Goal: Navigation & Orientation: Find specific page/section

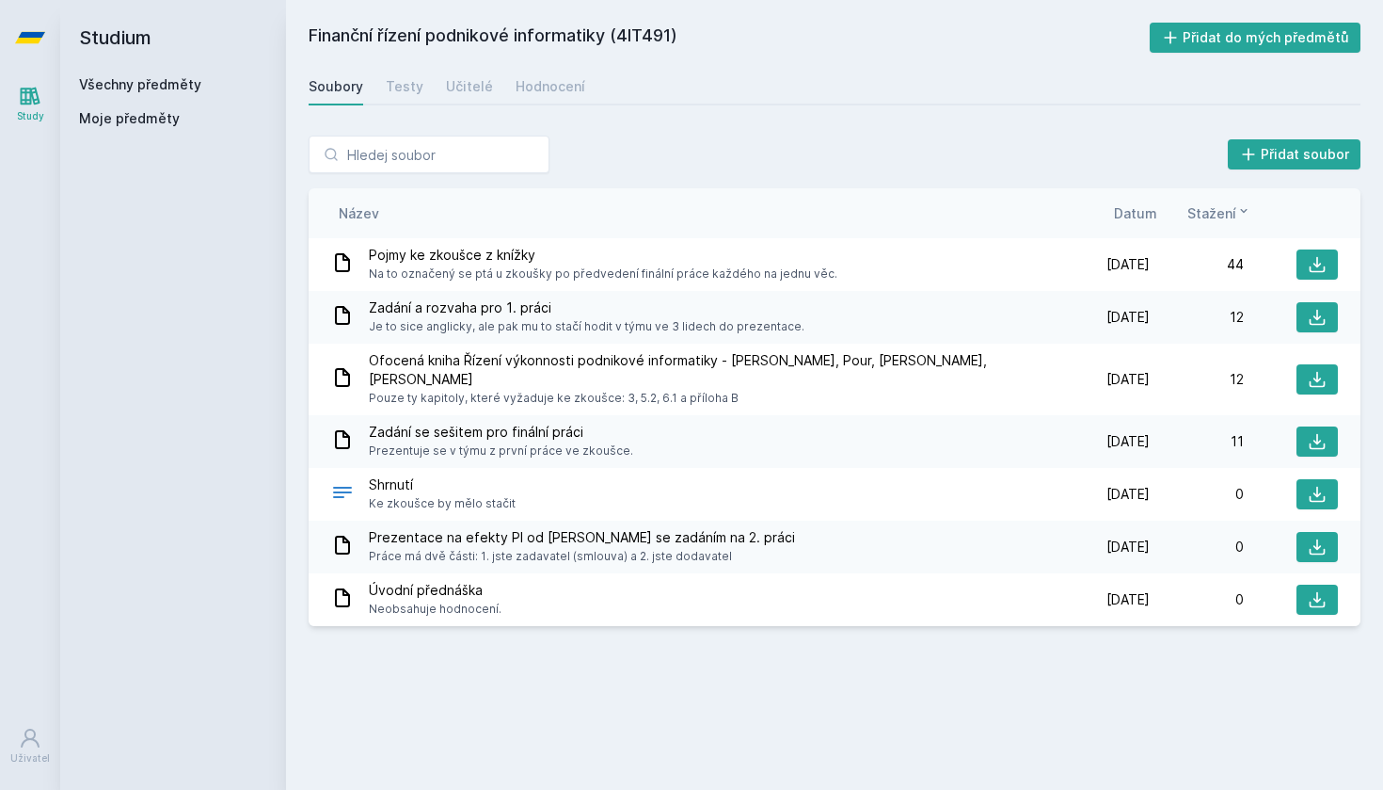
click at [139, 81] on link "Všechny předměty" at bounding box center [140, 84] width 122 height 16
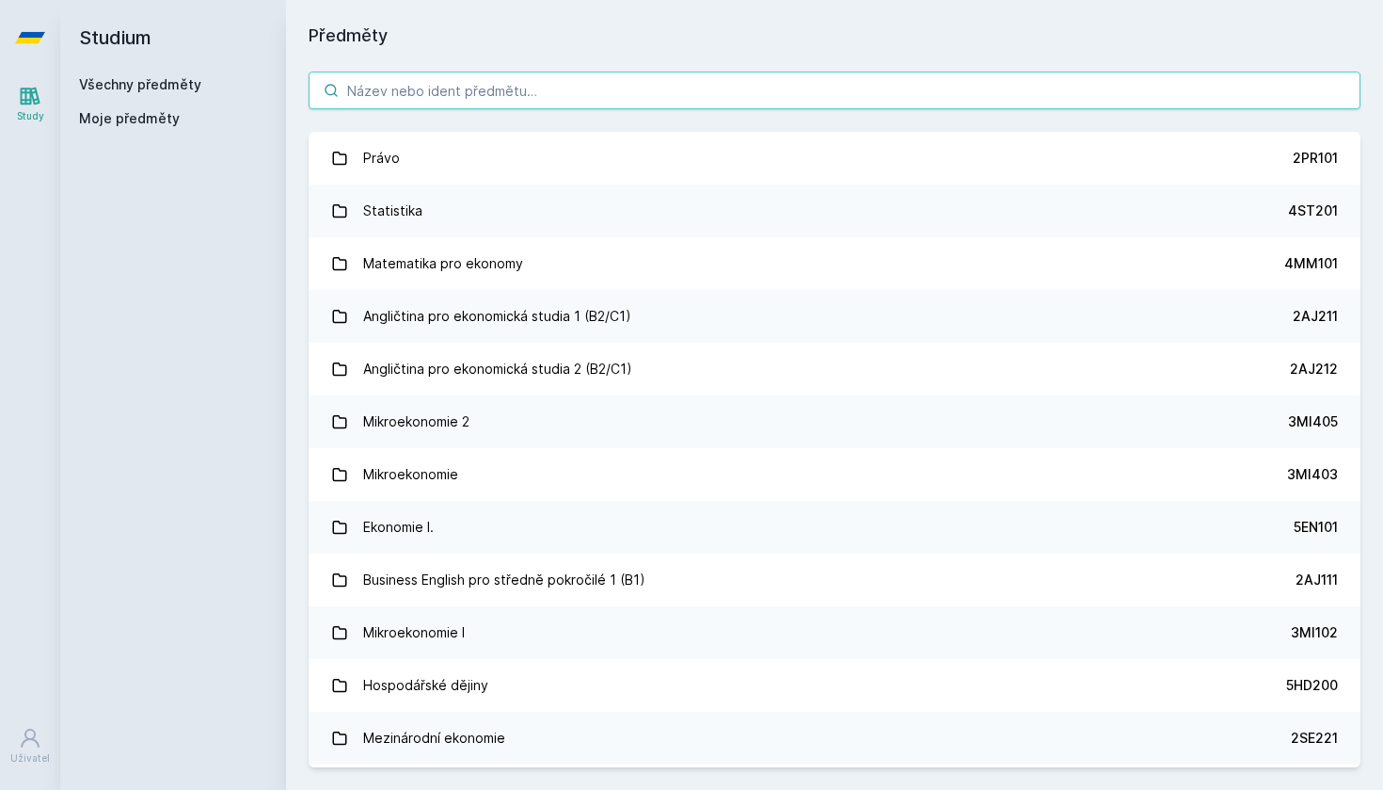
click at [470, 102] on input "search" at bounding box center [835, 91] width 1052 height 38
paste input "4ST301"
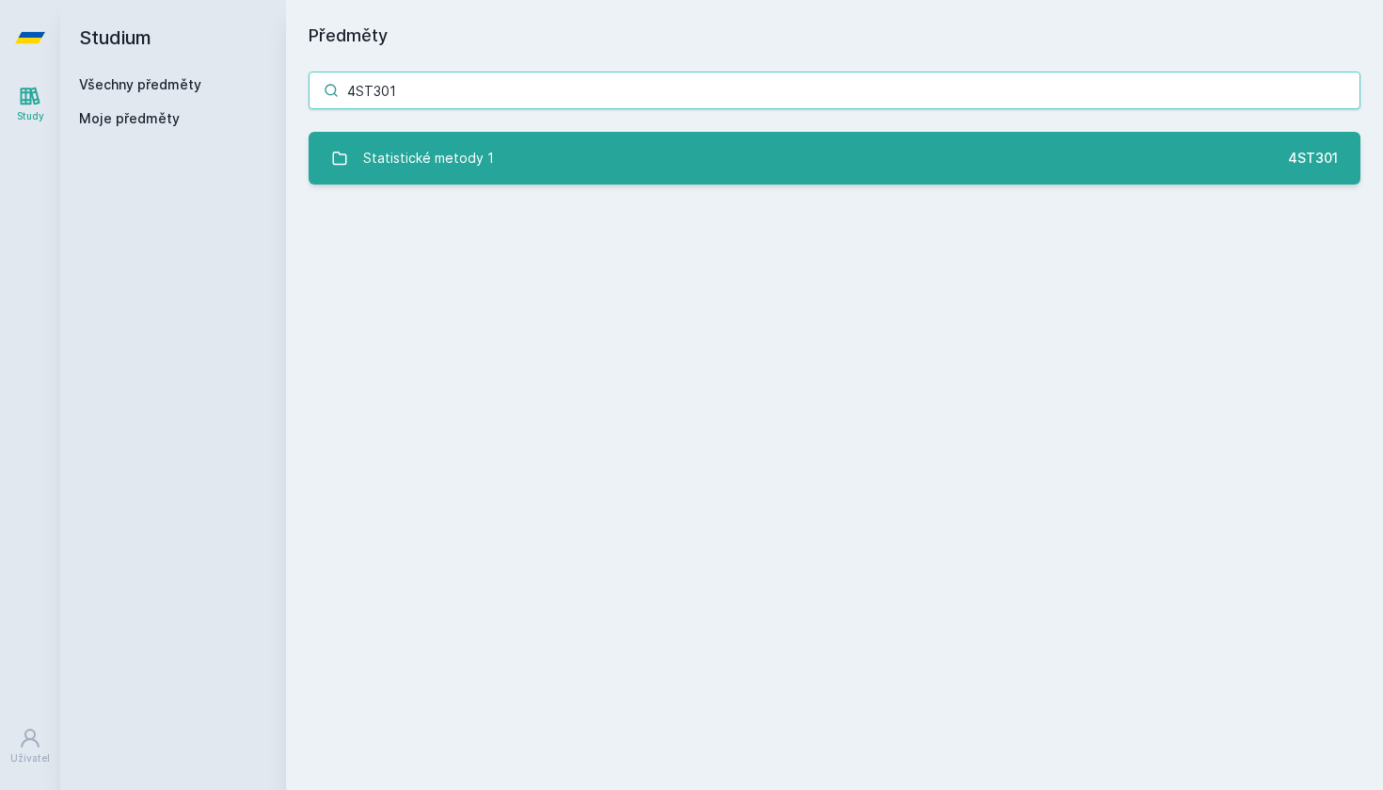
type input "4ST301"
click at [454, 150] on div "Statistické metody 1" at bounding box center [428, 158] width 131 height 38
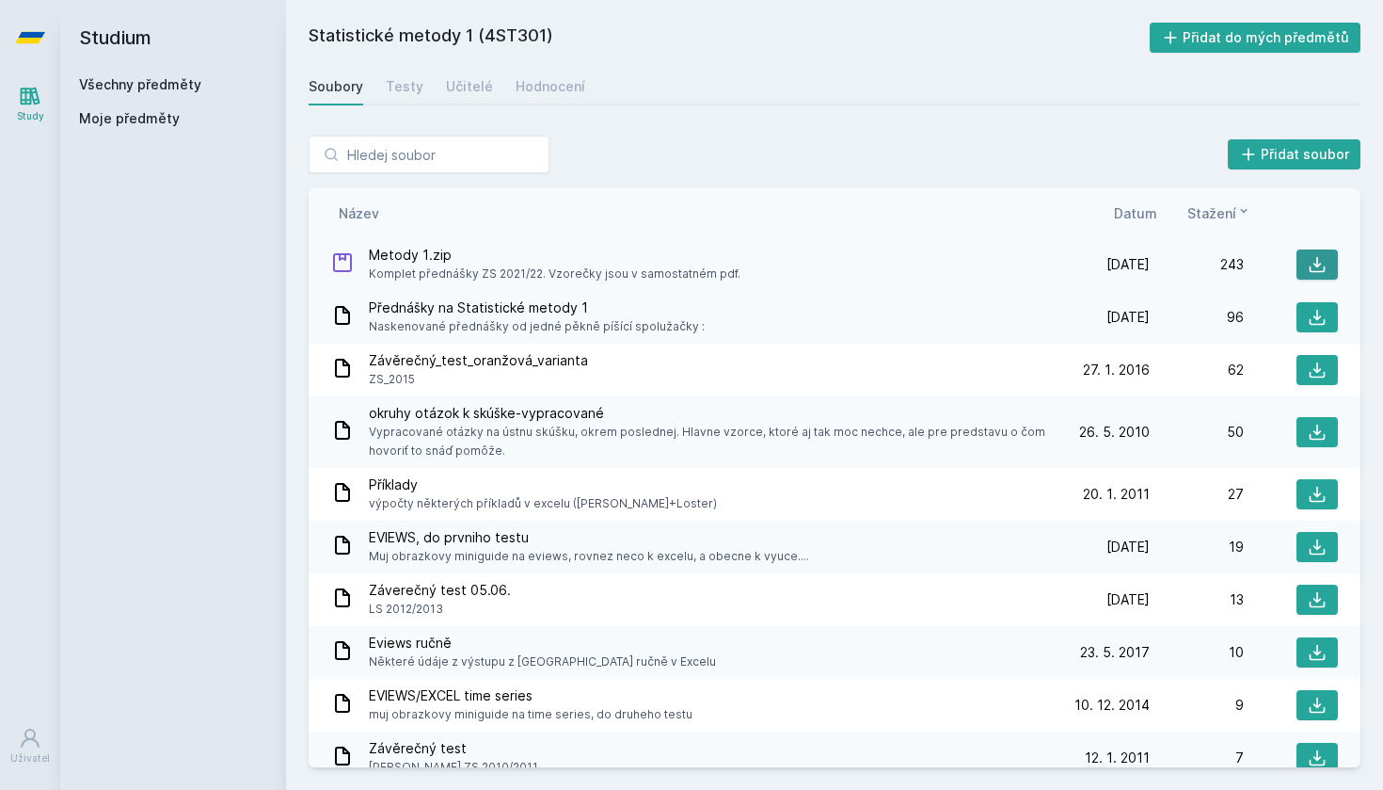
click at [1312, 262] on icon at bounding box center [1317, 264] width 19 height 19
click at [126, 81] on link "Všechny předměty" at bounding box center [140, 84] width 122 height 16
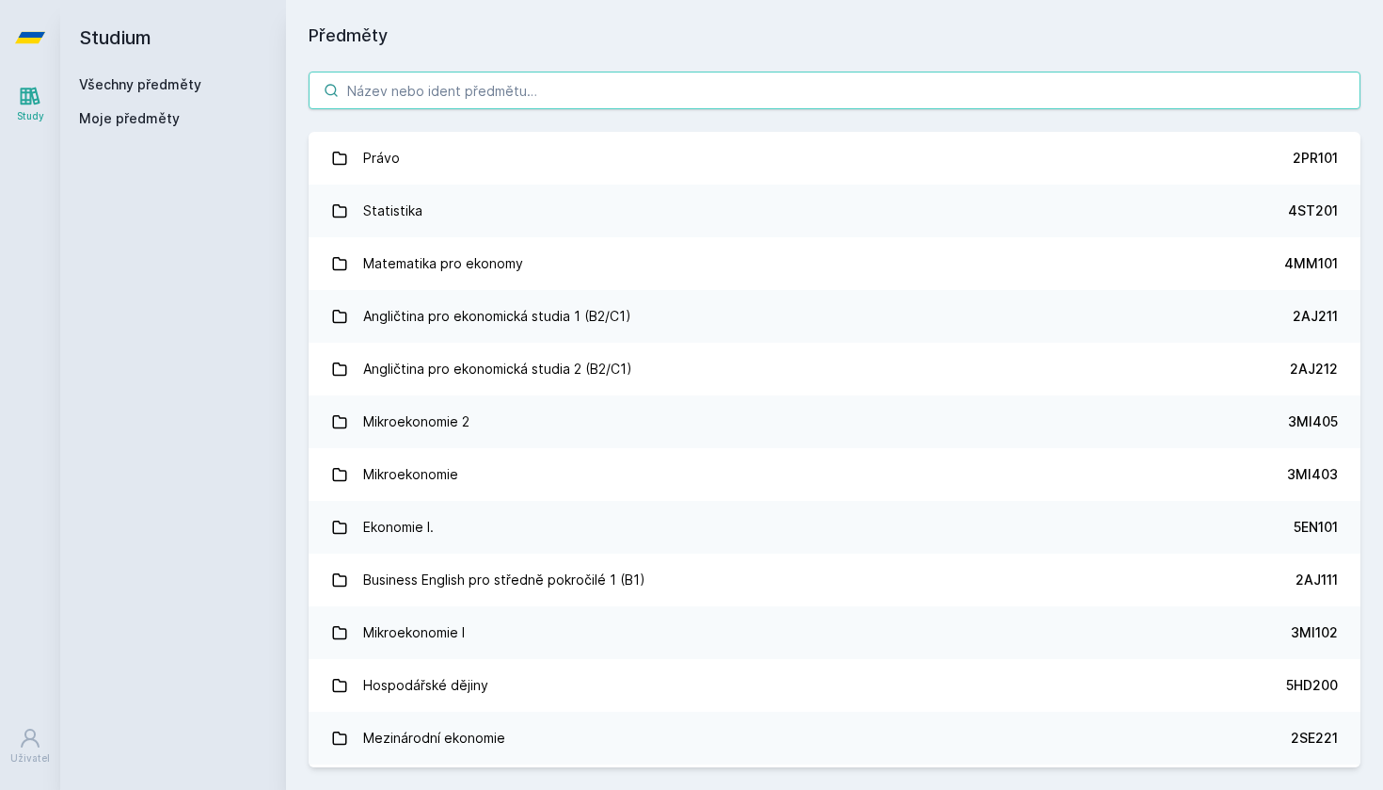
click at [453, 100] on input "search" at bounding box center [835, 91] width 1052 height 38
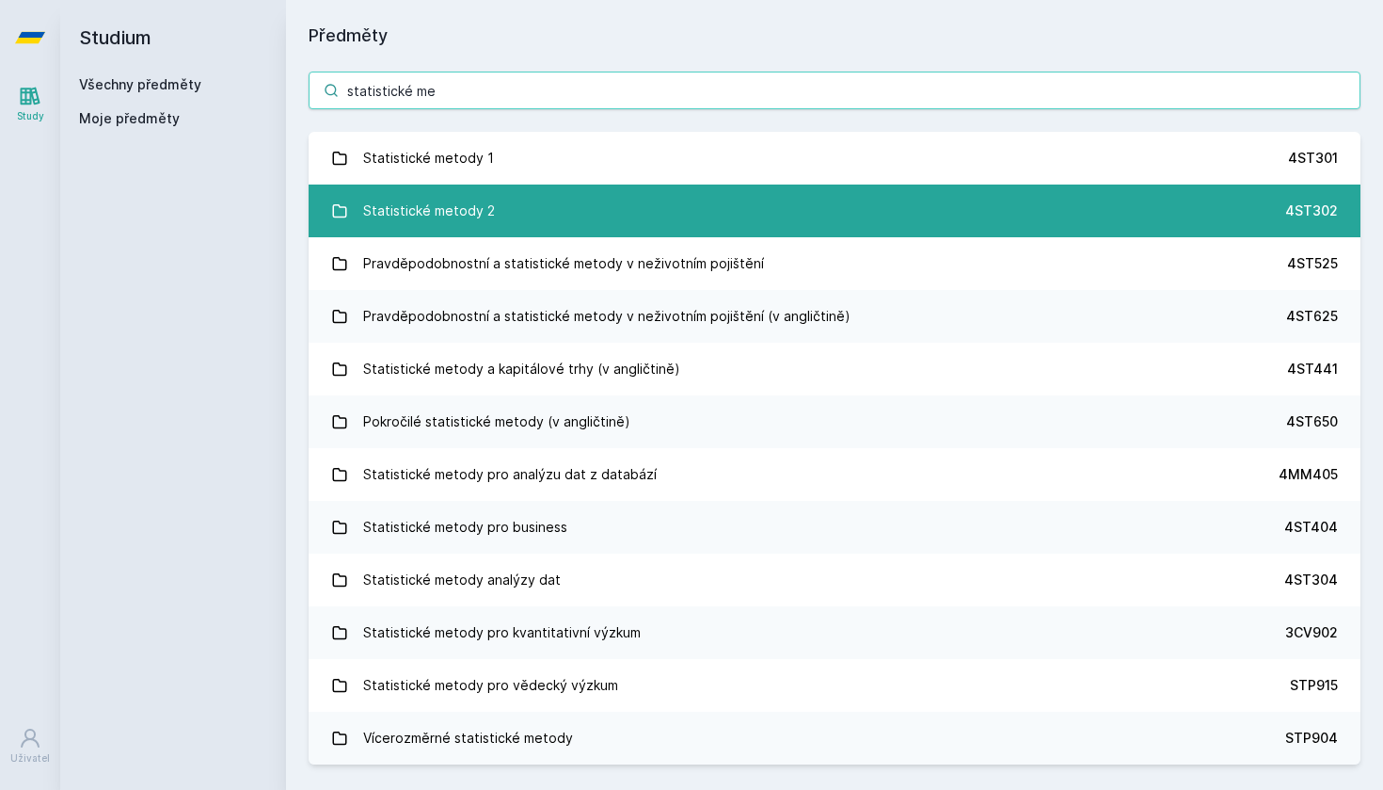
type input "statistické me"
click at [426, 228] on div "Statistické metody 2" at bounding box center [429, 211] width 132 height 38
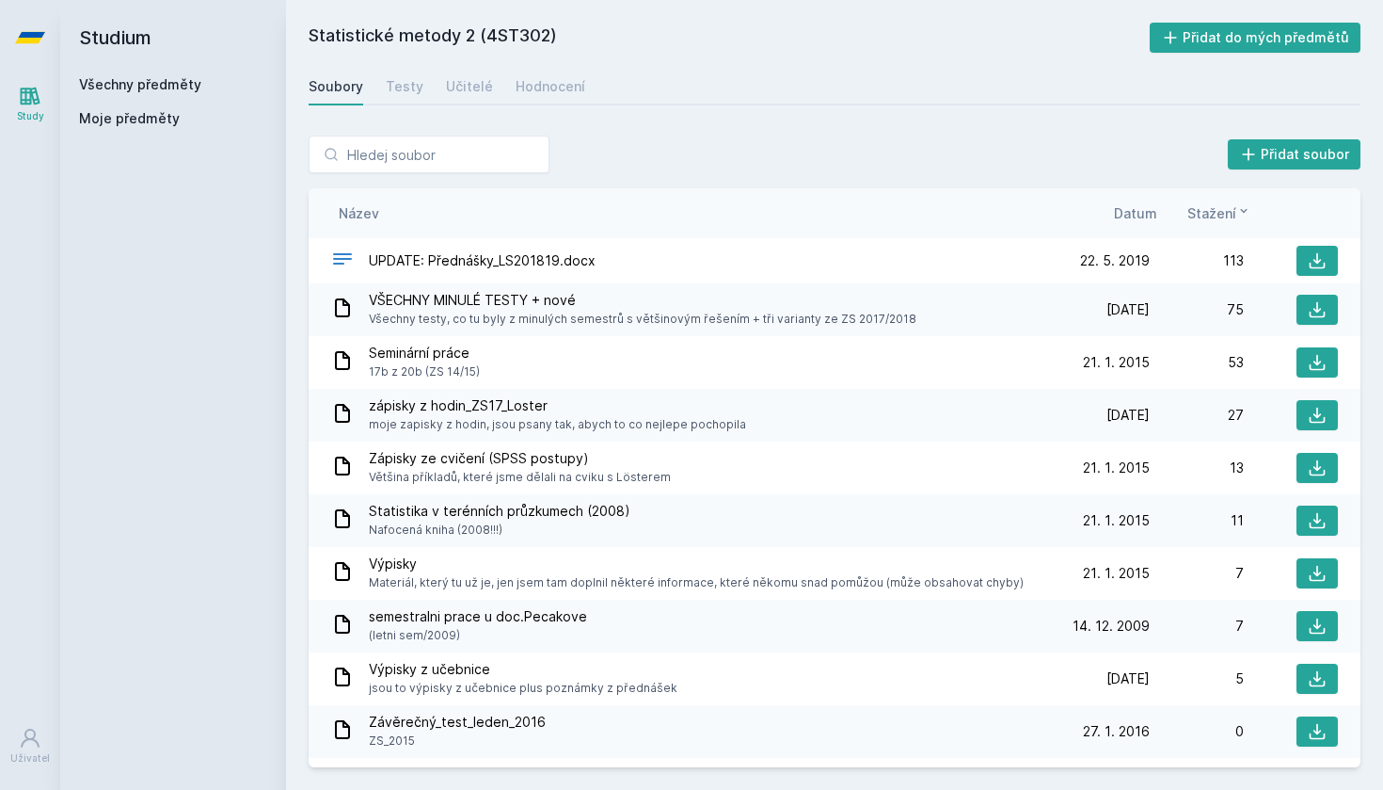
click at [200, 82] on div "Všechny předměty" at bounding box center [173, 84] width 188 height 19
click at [180, 82] on link "Všechny předměty" at bounding box center [140, 84] width 122 height 16
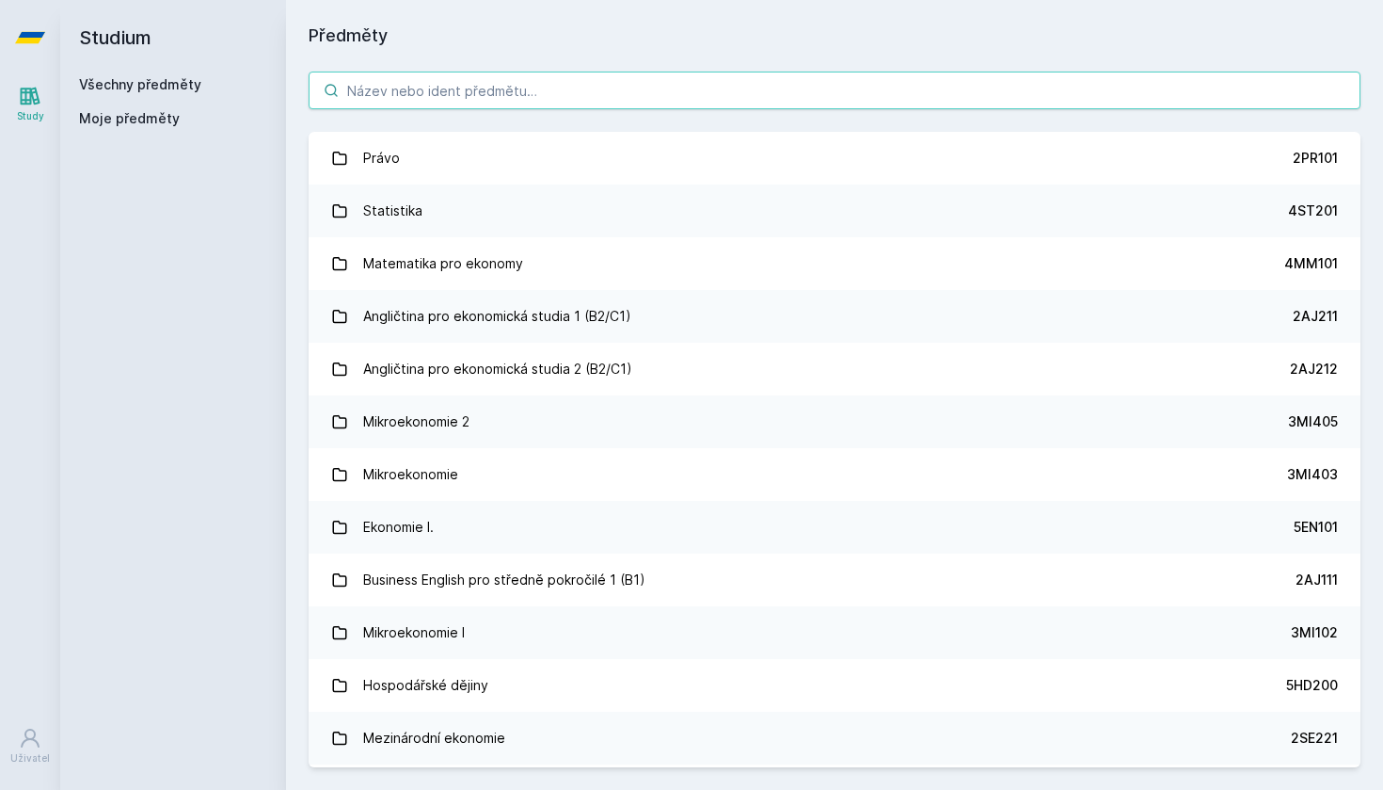
click at [397, 98] on input "search" at bounding box center [835, 91] width 1052 height 38
paste input "4ST221"
type input "4ST221"
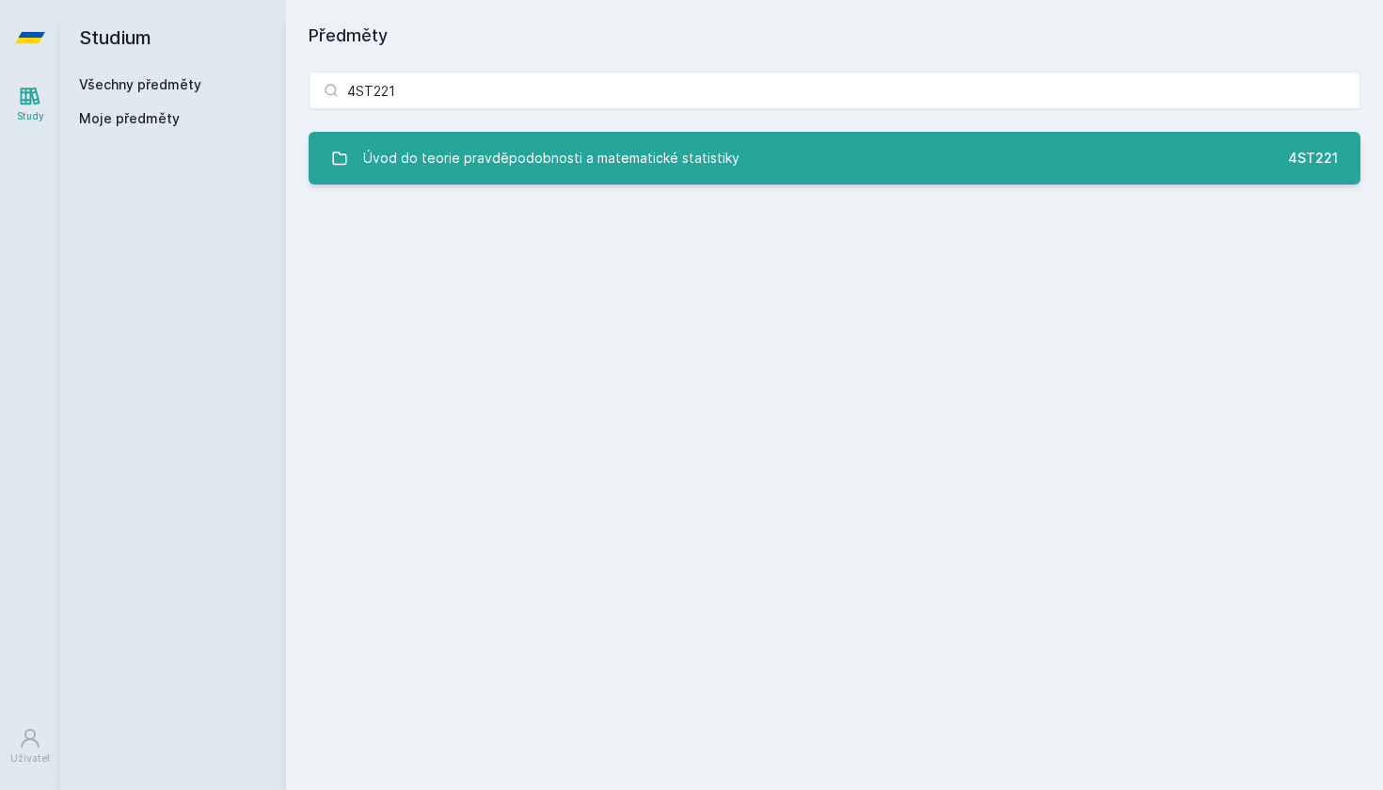
click at [568, 172] on div "Úvod do teorie pravděpodobnosti a matematické statistiky" at bounding box center [551, 158] width 376 height 38
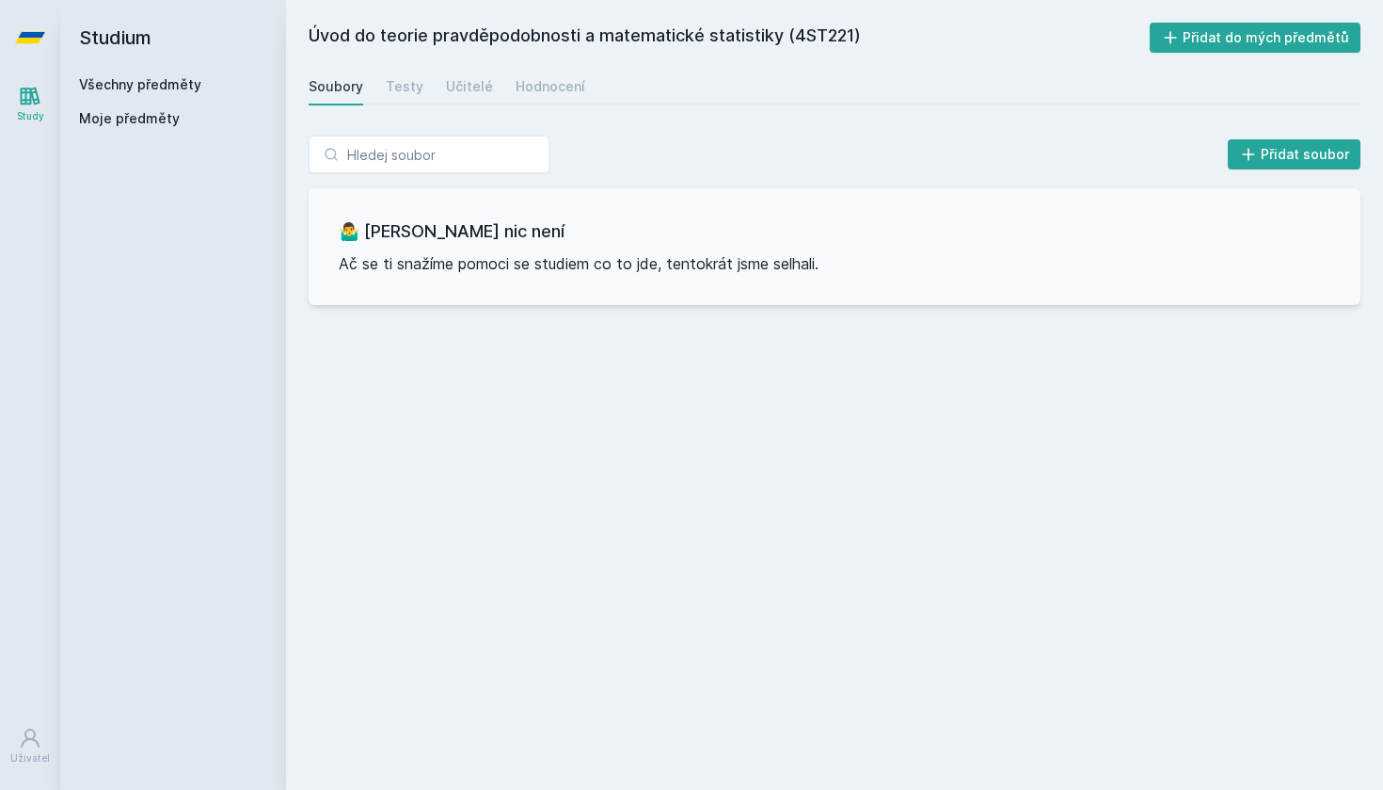
click at [138, 89] on link "Všechny předměty" at bounding box center [140, 84] width 122 height 16
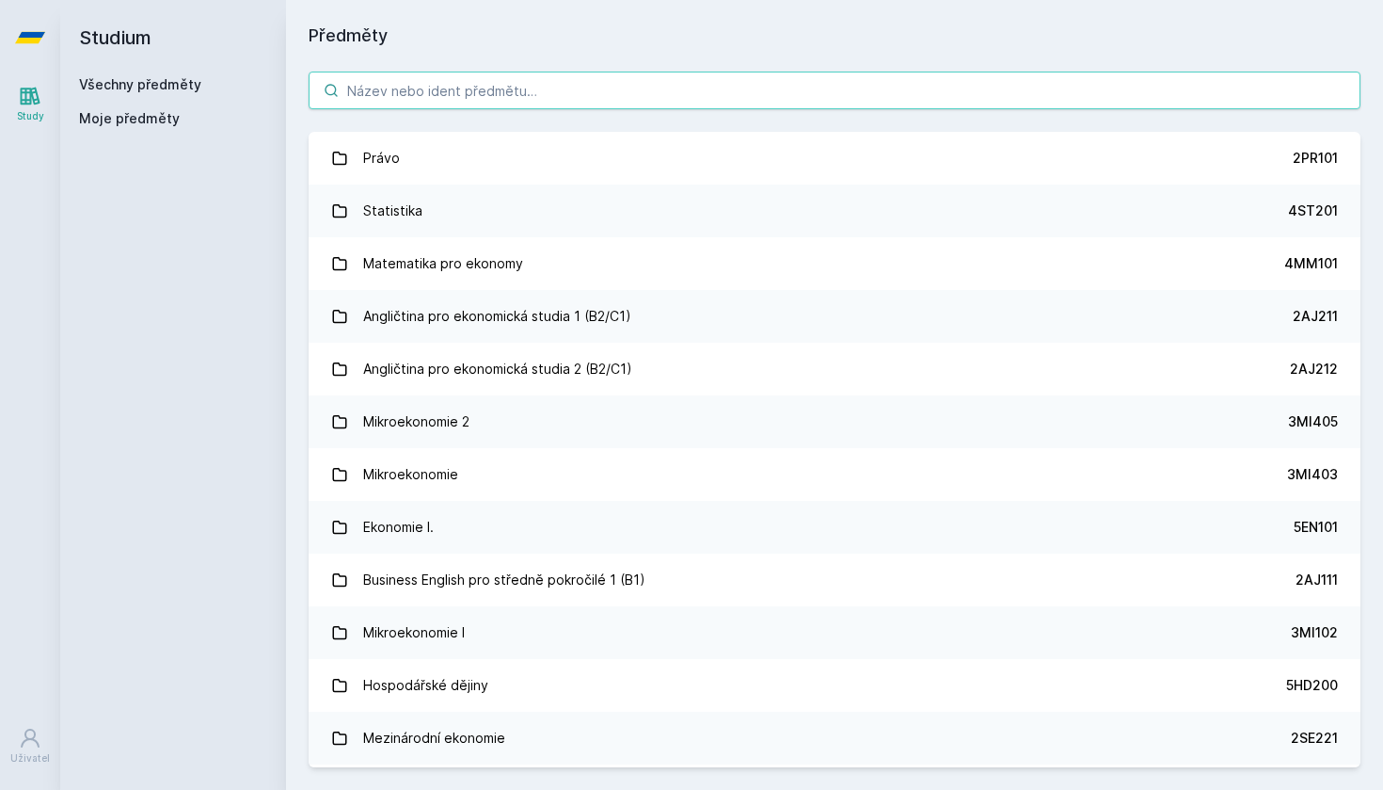
click at [363, 93] on input "search" at bounding box center [835, 91] width 1052 height 38
paste input "4ST606"
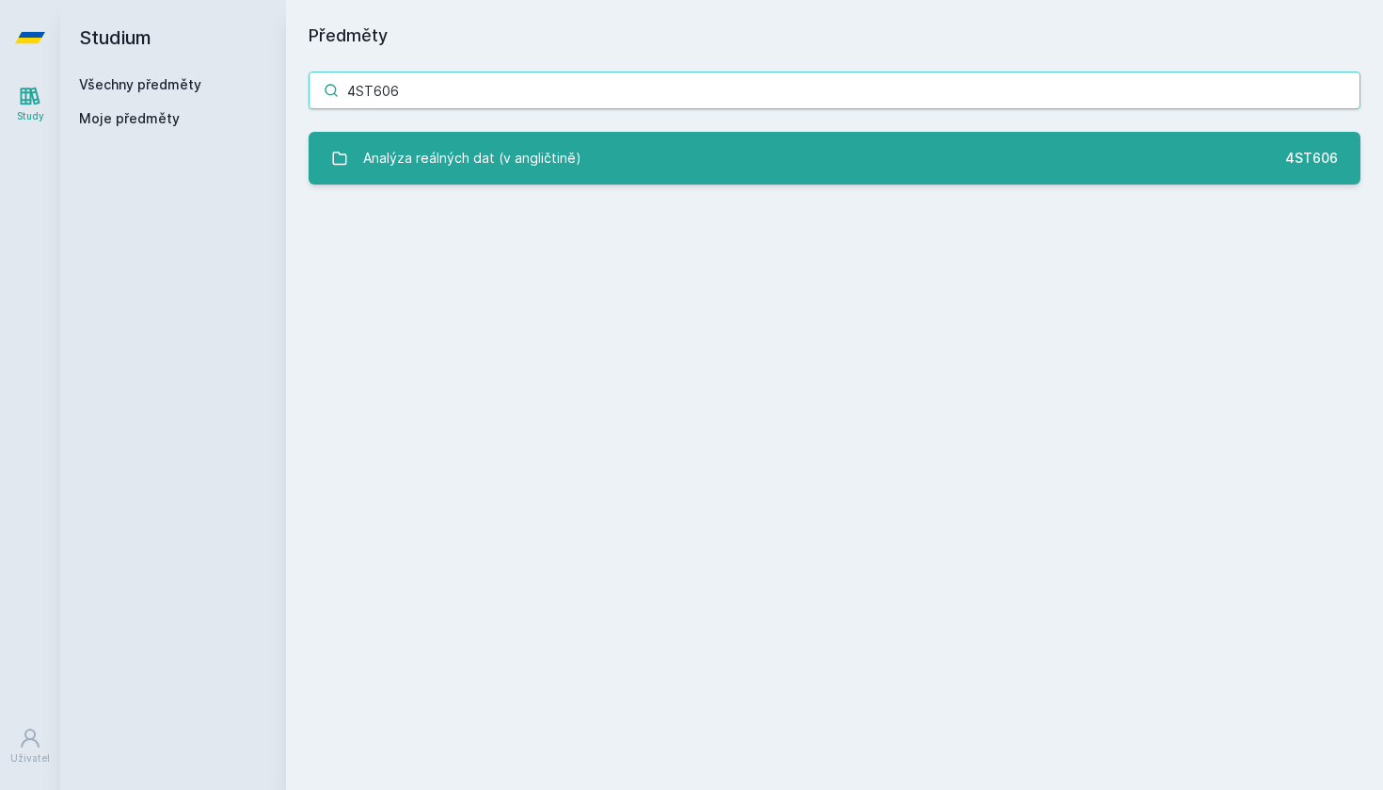
type input "4ST606"
click at [402, 150] on div "Analýza reálných dat (v angličtině)" at bounding box center [472, 158] width 218 height 38
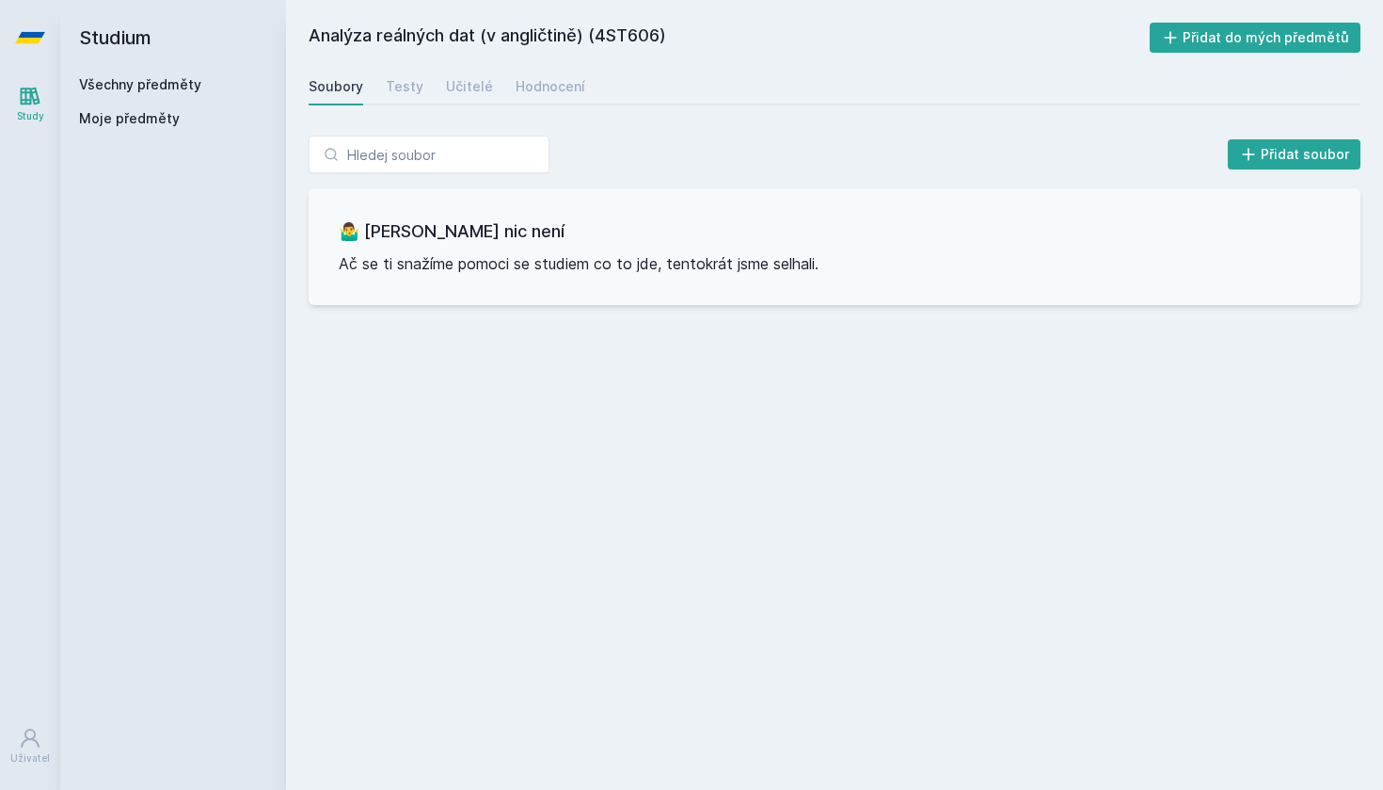
click at [168, 75] on div "Všechny předměty" at bounding box center [173, 84] width 188 height 19
click at [170, 81] on link "Všechny předměty" at bounding box center [140, 84] width 122 height 16
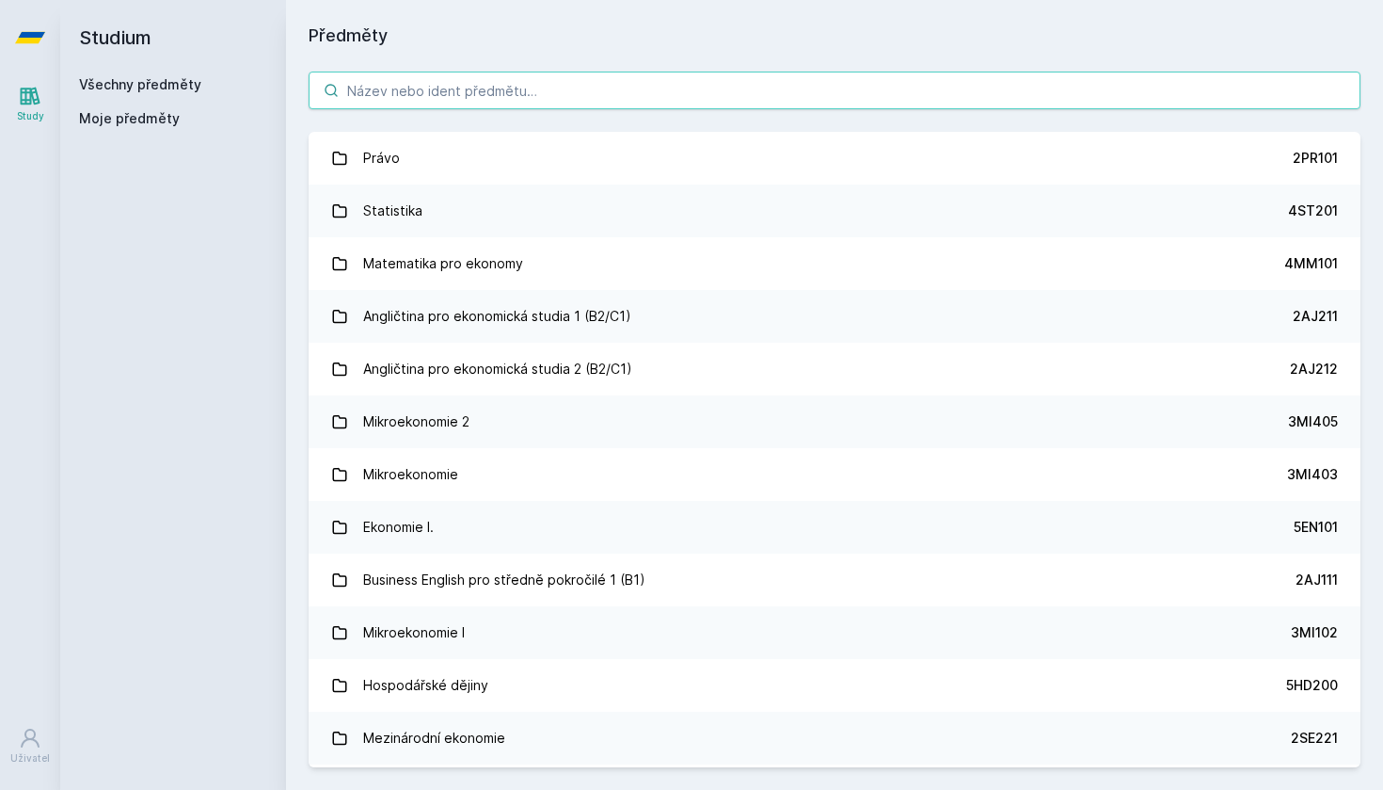
click at [468, 88] on input "search" at bounding box center [835, 91] width 1052 height 38
paste input "4EK311"
type input "4EK311"
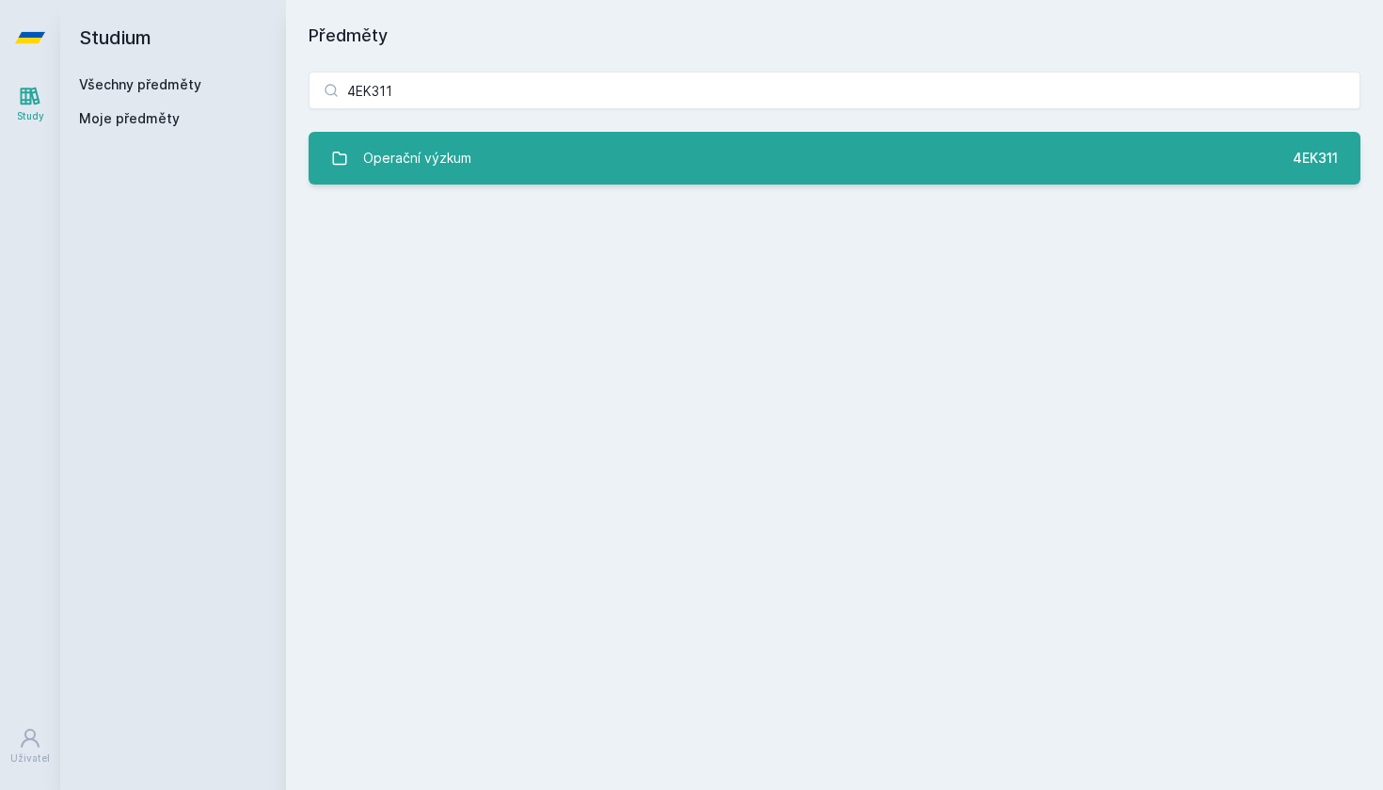
click at [441, 137] on link "Operační výzkum 4EK311" at bounding box center [835, 158] width 1052 height 53
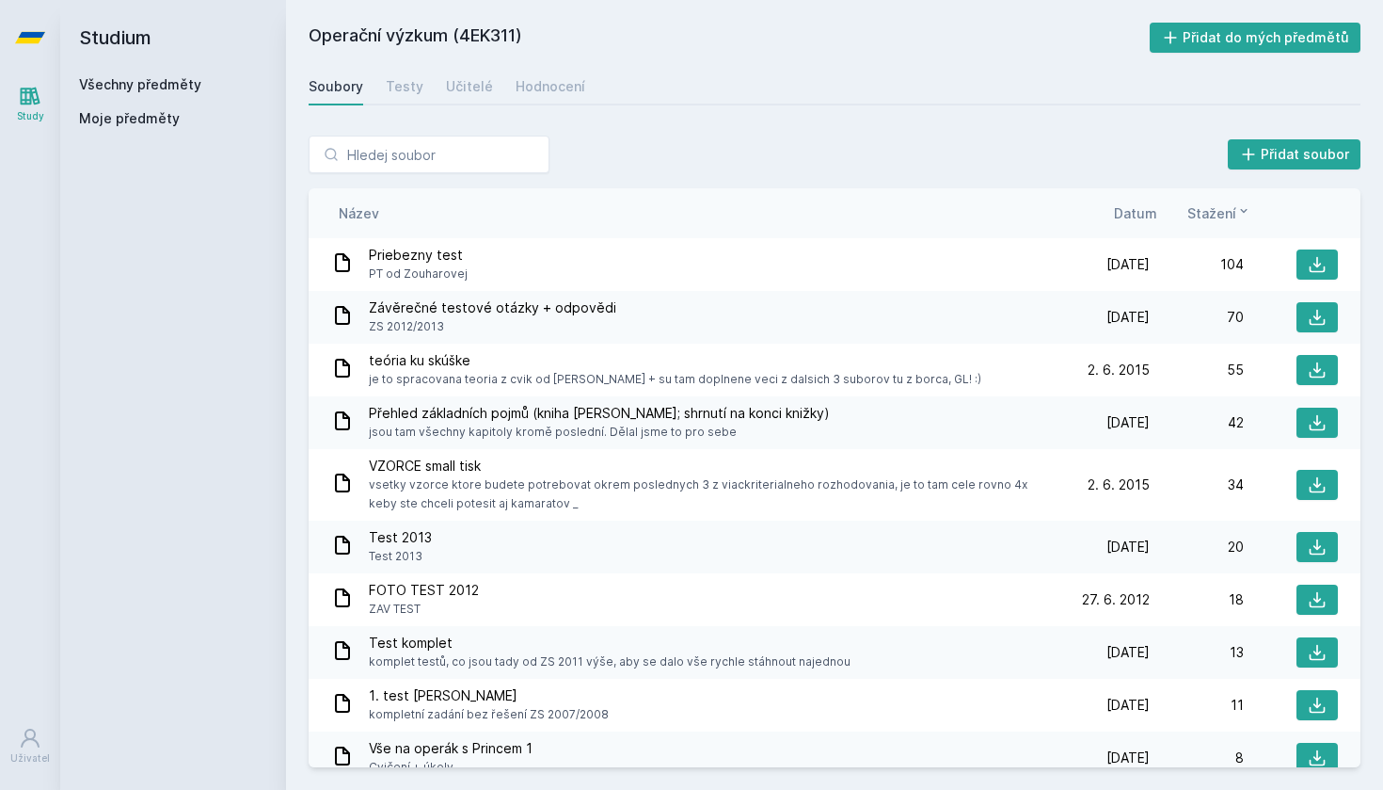
click at [1142, 211] on span "Datum" at bounding box center [1135, 213] width 43 height 20
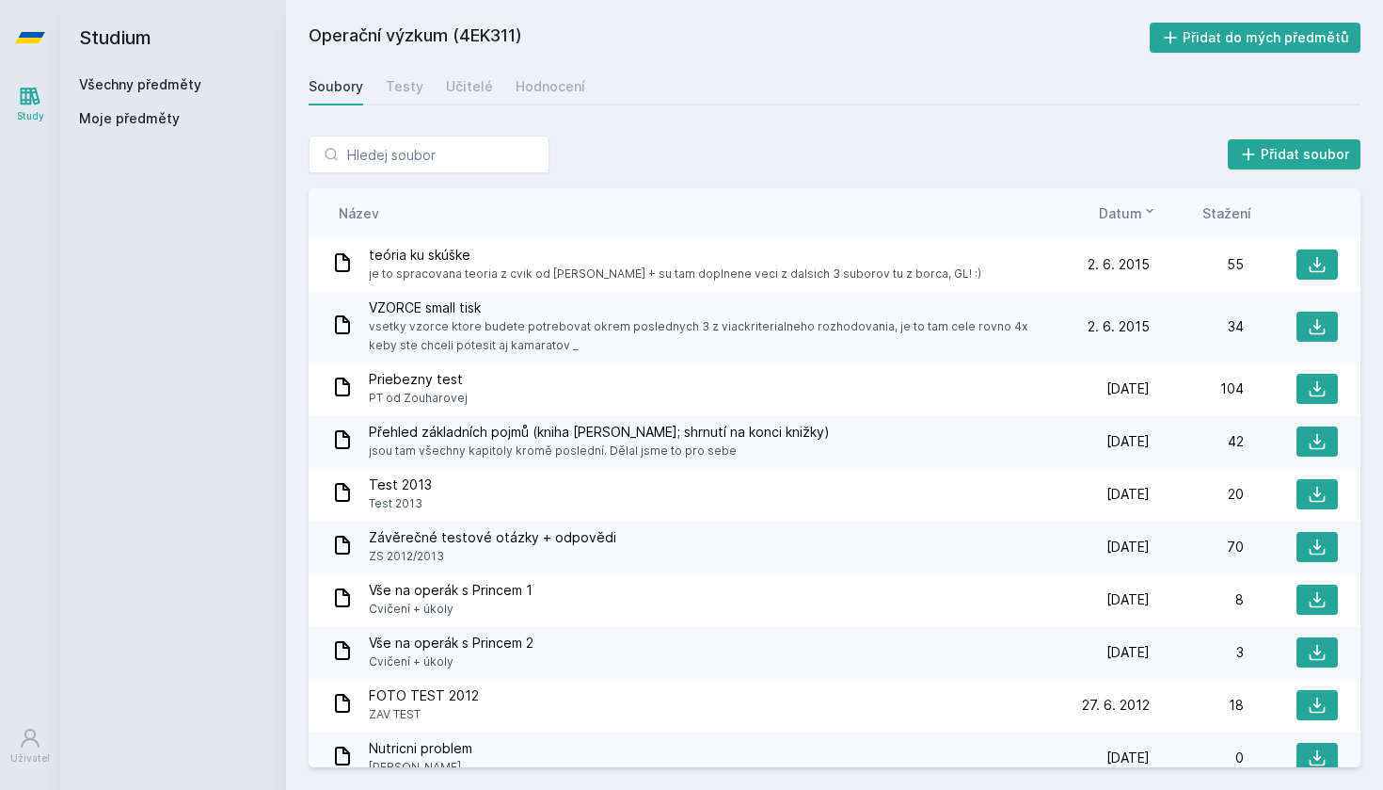
click at [1138, 219] on span "Datum" at bounding box center [1120, 213] width 43 height 20
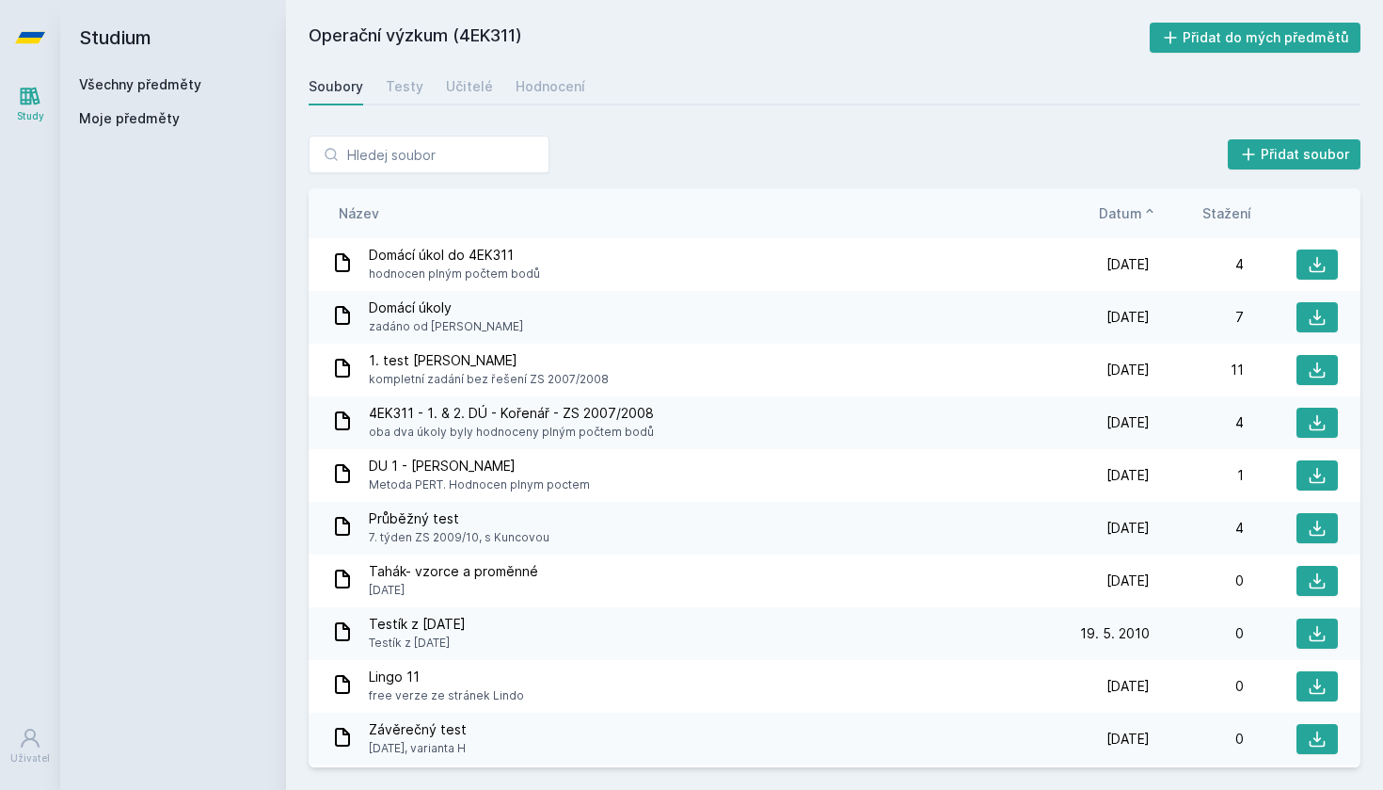
click at [1138, 219] on span "Datum" at bounding box center [1120, 213] width 43 height 20
